Goal: Transaction & Acquisition: Purchase product/service

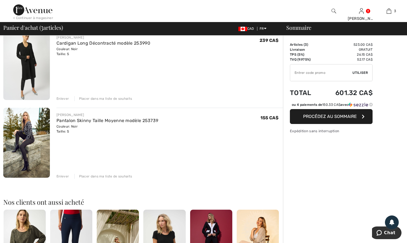
scroll to position [138, 0]
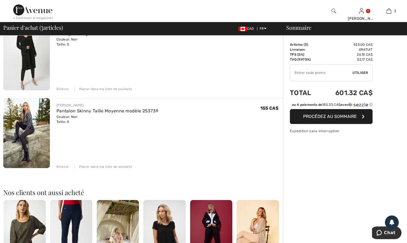
click at [61, 166] on div "Enlever" at bounding box center [62, 166] width 12 height 5
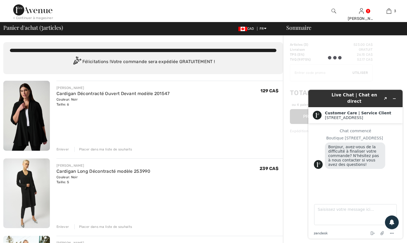
scroll to position [0, 0]
click at [393, 99] on icon "Réduire le widget" at bounding box center [394, 99] width 2 height 0
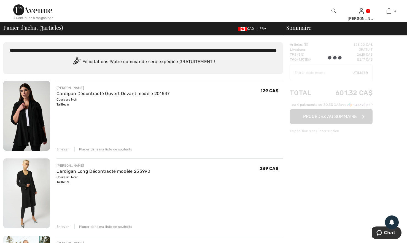
click at [180, 132] on div "JOSEPH RIBKOFF Cardigan Décontracté Ouvert Devant modèle 201547 Couleur: Noir T…" at bounding box center [169, 116] width 226 height 71
click at [176, 142] on div "JOSEPH RIBKOFF Cardigan Décontracté Ouvert Devant modèle 201547 Couleur: Noir T…" at bounding box center [169, 116] width 226 height 71
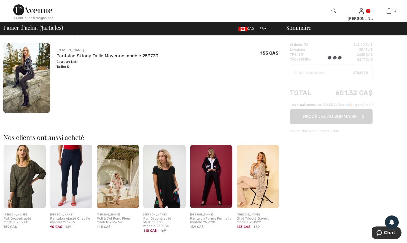
scroll to position [55, 0]
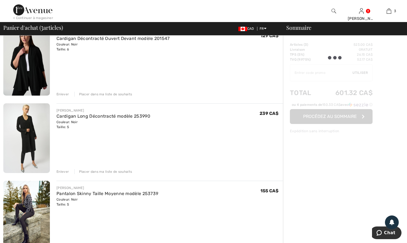
click at [176, 172] on div "Enlever Placer dans ma liste de souhaits" at bounding box center [169, 171] width 226 height 6
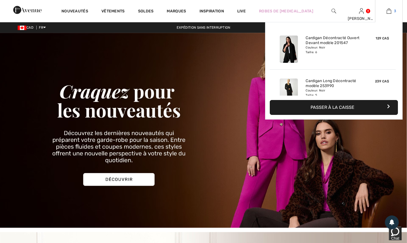
click at [393, 8] on link "3" at bounding box center [388, 11] width 27 height 7
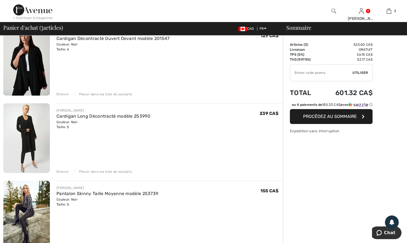
scroll to position [138, 0]
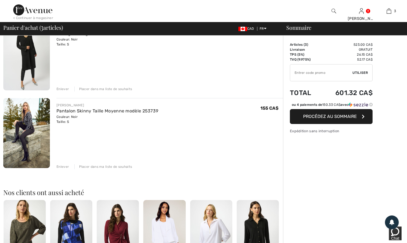
click at [109, 107] on div "[PERSON_NAME]" at bounding box center [107, 105] width 102 height 5
click at [28, 125] on img at bounding box center [26, 133] width 47 height 70
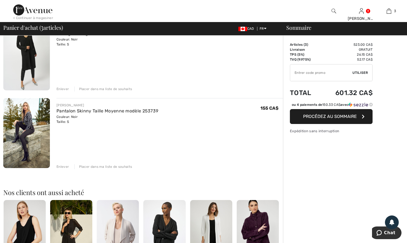
click at [61, 166] on div "Enlever" at bounding box center [62, 166] width 12 height 5
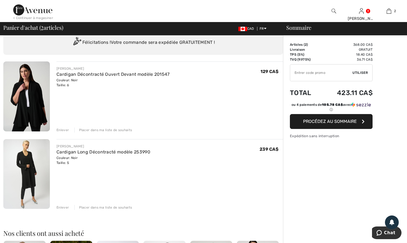
scroll to position [28, 0]
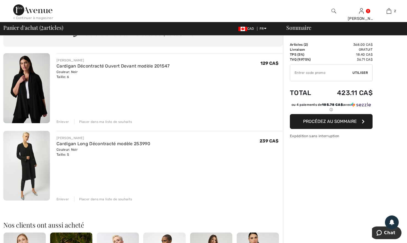
click at [27, 156] on img at bounding box center [26, 166] width 47 height 70
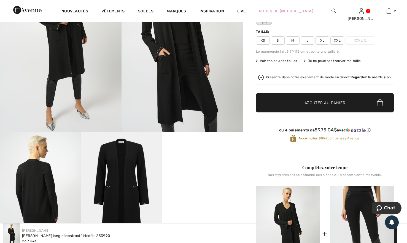
scroll to position [220, 0]
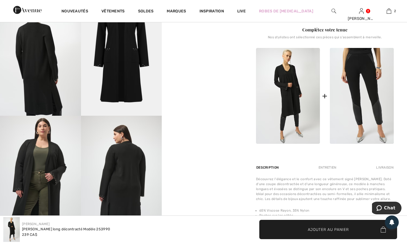
click at [199, 35] on video "Your browser does not support the video tag." at bounding box center [202, 14] width 81 height 40
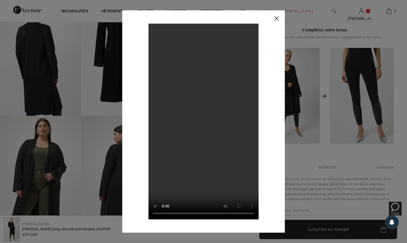
click at [275, 20] on img at bounding box center [276, 18] width 17 height 17
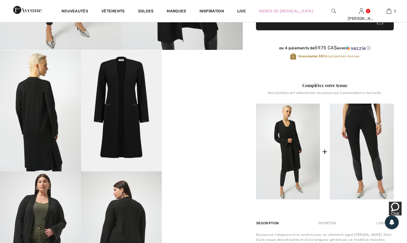
scroll to position [55, 0]
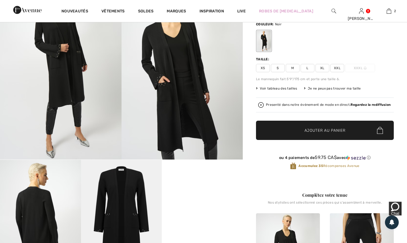
click at [282, 88] on span "Voir tableau des tailles" at bounding box center [276, 88] width 41 height 5
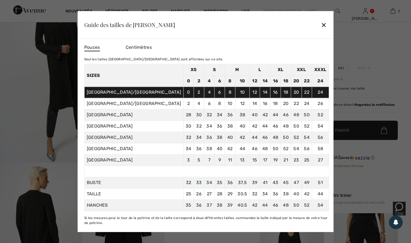
click at [321, 24] on div "✕" at bounding box center [324, 25] width 6 height 12
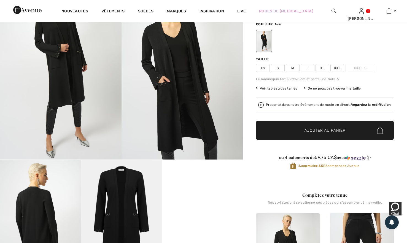
scroll to position [0, 0]
